Goal: Transaction & Acquisition: Purchase product/service

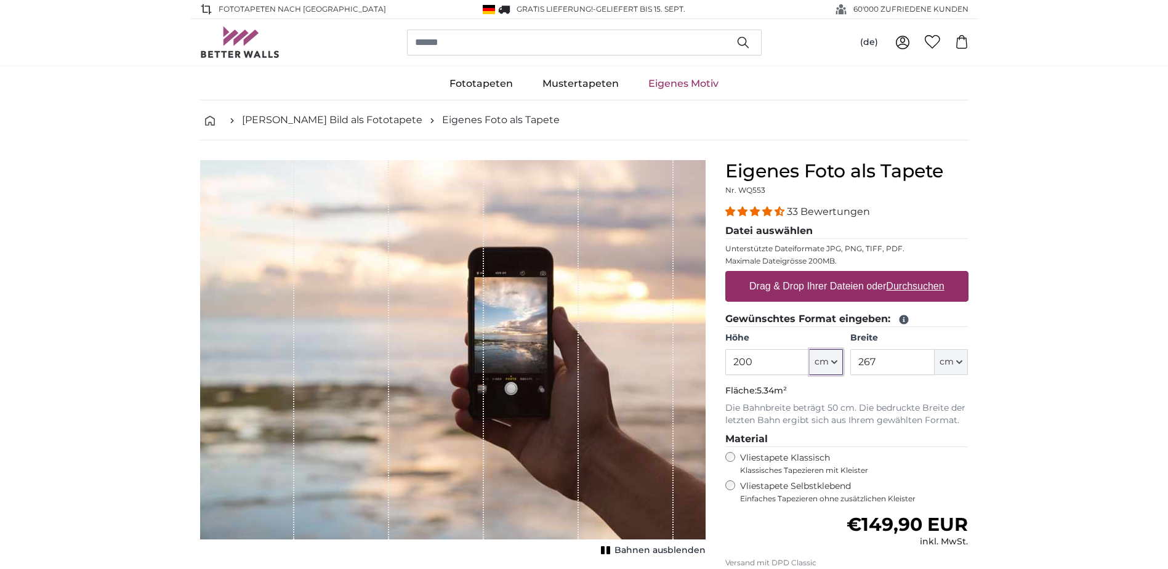
click at [833, 364] on icon "button" at bounding box center [834, 362] width 6 height 6
click at [772, 357] on input "200" at bounding box center [767, 362] width 84 height 26
type input "205"
click at [954, 366] on span "cm" at bounding box center [946, 362] width 14 height 12
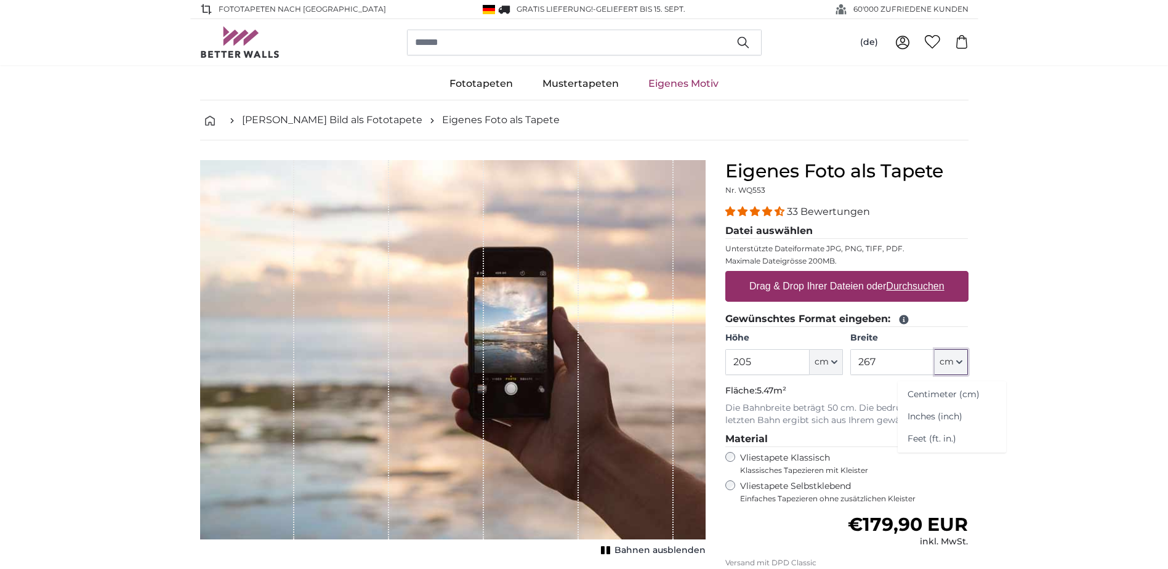
click at [949, 367] on span "cm" at bounding box center [946, 362] width 14 height 12
drag, startPoint x: 880, startPoint y: 363, endPoint x: 823, endPoint y: 363, distance: 57.3
click at [823, 363] on div "Höhe 205 ft cm Centimeter (cm) Inches (inch) Feet (ft. in.) Breite 267 ft cm Ce…" at bounding box center [846, 353] width 243 height 43
type input "361"
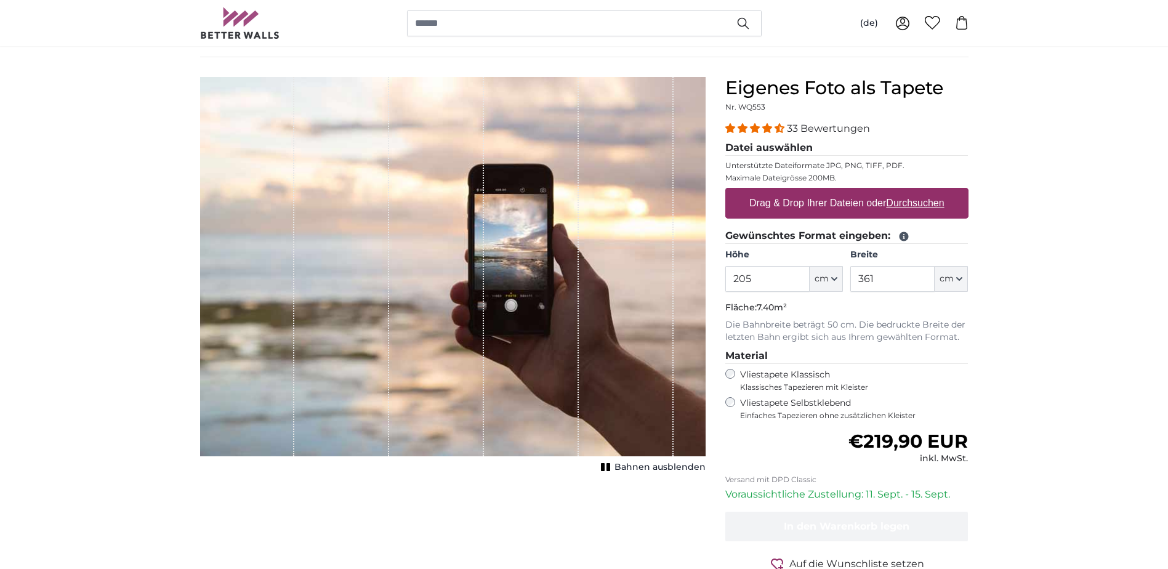
scroll to position [62, 0]
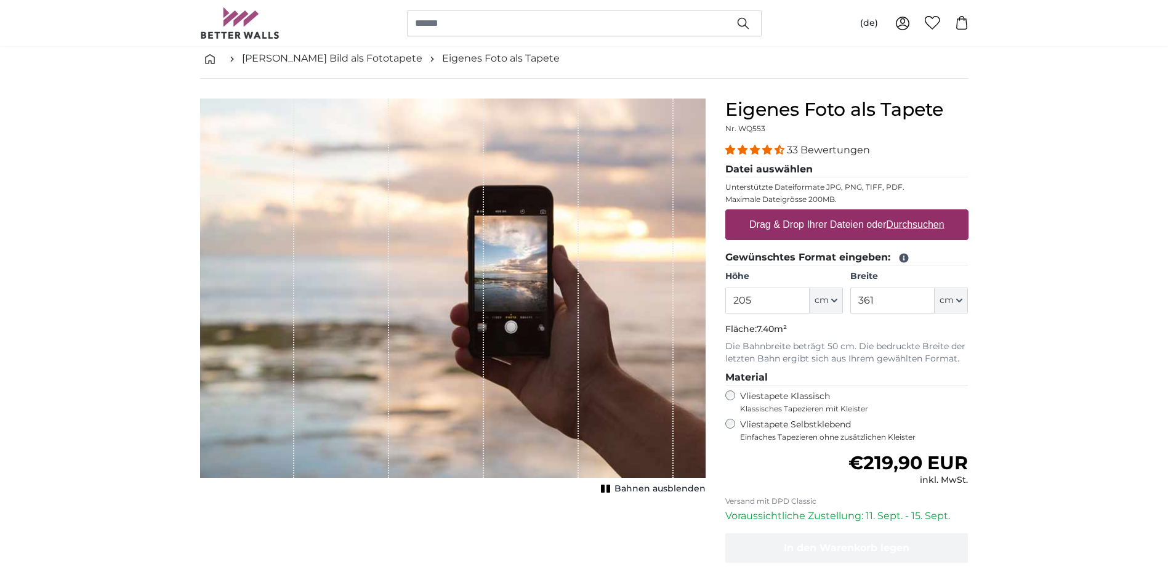
click at [637, 489] on span "Bahnen ausblenden" at bounding box center [659, 489] width 91 height 12
click at [637, 489] on span "Bahnen einblenden" at bounding box center [660, 489] width 90 height 12
click at [637, 489] on span "Bahnen ausblenden" at bounding box center [659, 489] width 91 height 12
click at [637, 489] on span "Bahnen einblenden" at bounding box center [660, 489] width 90 height 12
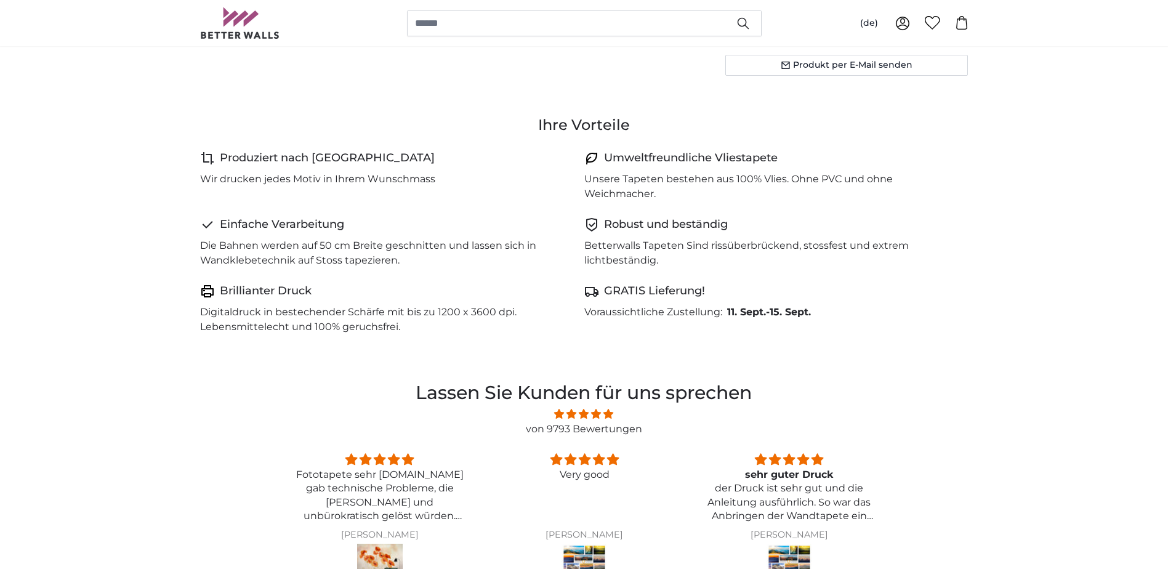
scroll to position [677, 0]
